Goal: Complete application form: Complete application form

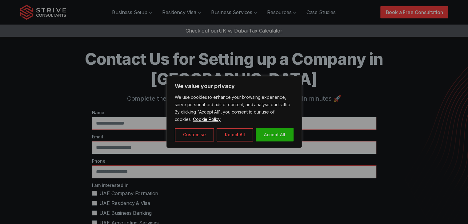
click at [145, 105] on div at bounding box center [234, 112] width 468 height 224
click at [267, 132] on button "Accept All" at bounding box center [274, 135] width 38 height 14
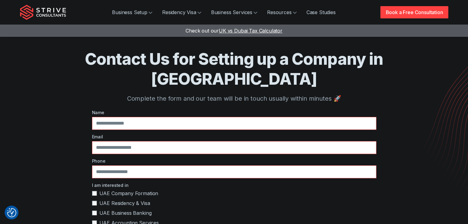
click at [194, 109] on label "Name" at bounding box center [234, 112] width 284 height 6
drag, startPoint x: 192, startPoint y: 98, endPoint x: 189, endPoint y: 104, distance: 6.3
click at [190, 117] on input "text" at bounding box center [234, 123] width 284 height 13
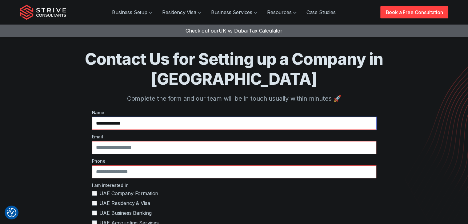
type input "**********"
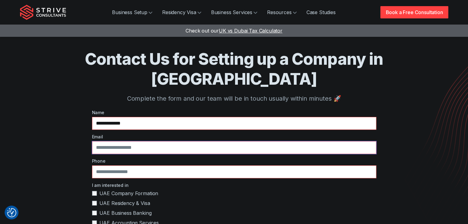
click at [162, 141] on input "email" at bounding box center [234, 147] width 284 height 13
type input "**********"
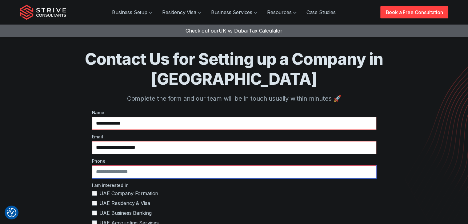
click at [147, 166] on input "tel" at bounding box center [234, 172] width 284 height 13
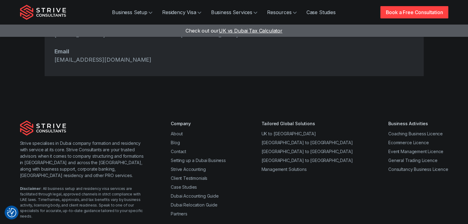
scroll to position [317, 0]
click at [184, 148] on link "Contact" at bounding box center [178, 150] width 15 height 5
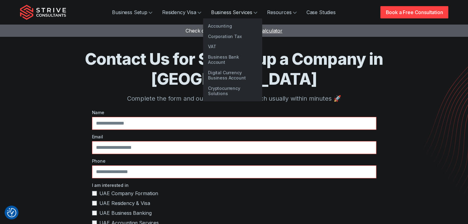
click at [256, 16] on link "Business Services" at bounding box center [234, 12] width 56 height 12
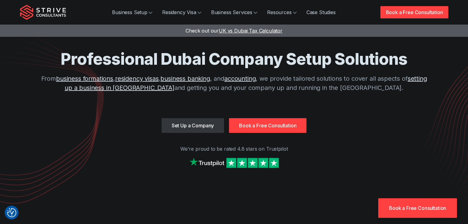
click at [267, 127] on link "Book a Free Consultation" at bounding box center [267, 125] width 77 height 15
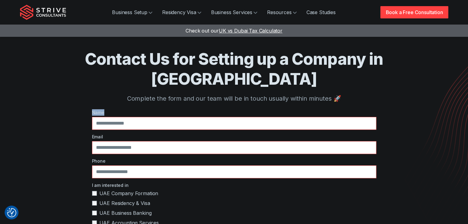
drag, startPoint x: 466, startPoint y: 74, endPoint x: 465, endPoint y: 110, distance: 36.0
click at [465, 110] on section "Contact Us for Setting up a Company in Dubai Complete the form and our team wil…" at bounding box center [234, 208] width 468 height 417
